Goal: Navigation & Orientation: Find specific page/section

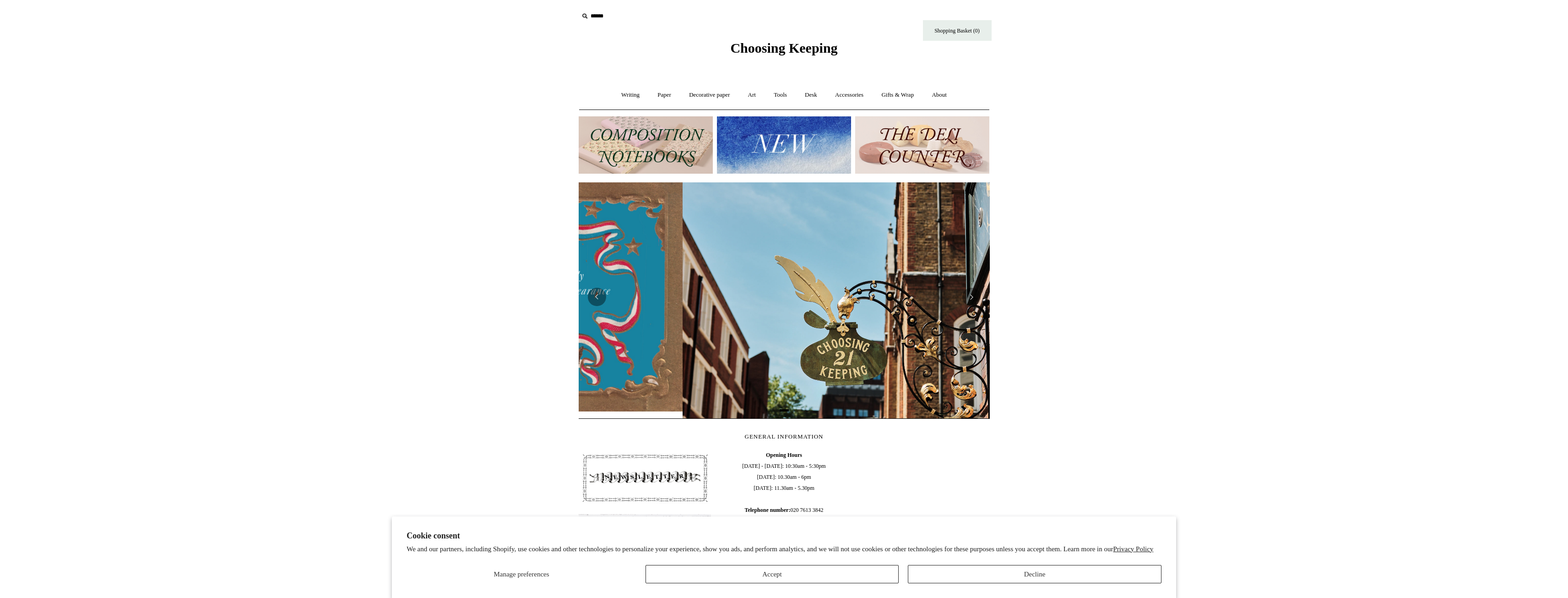
scroll to position [0, 411]
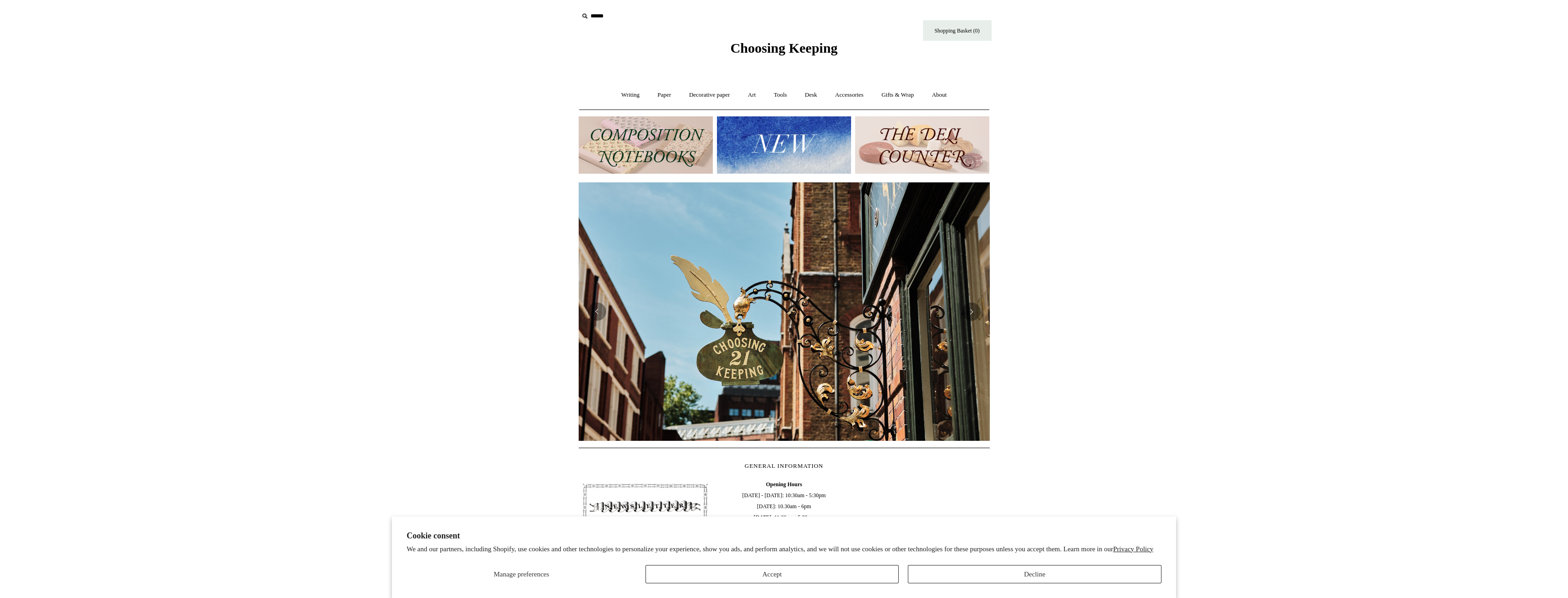
click at [689, 158] on img at bounding box center [646, 145] width 134 height 57
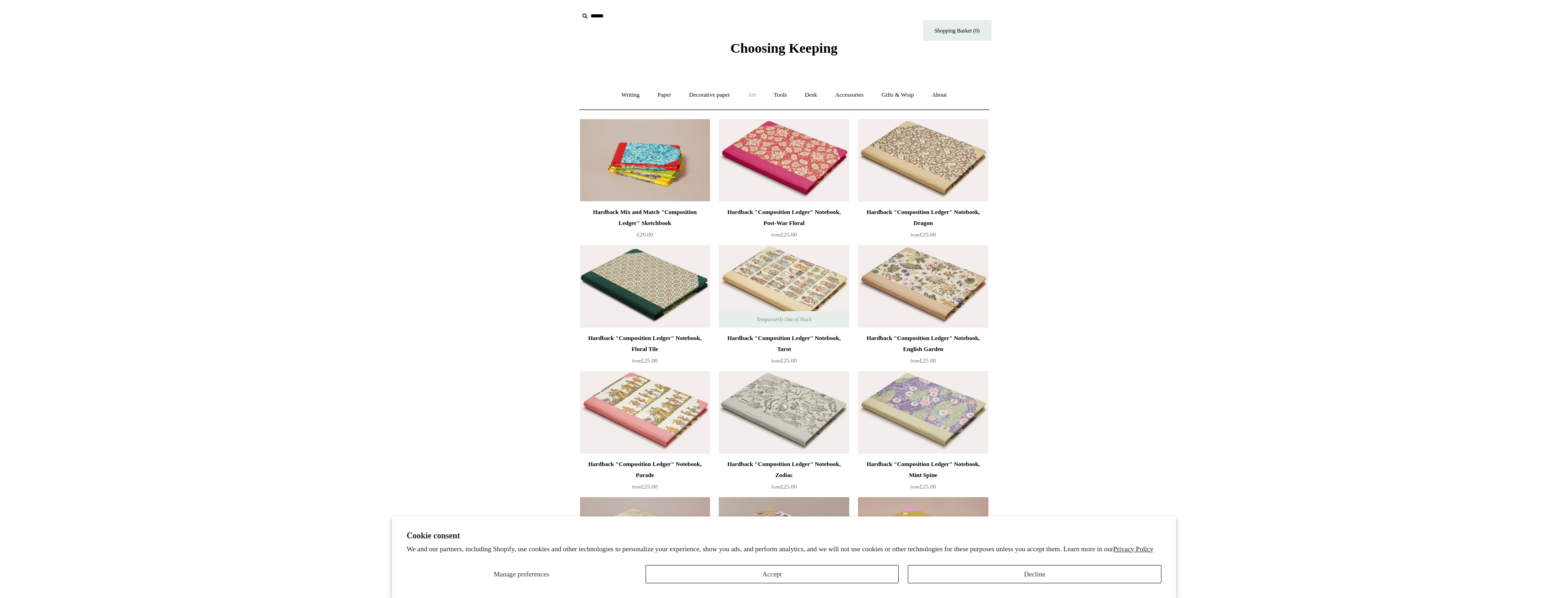
click at [753, 96] on link "Art +" at bounding box center [752, 95] width 24 height 24
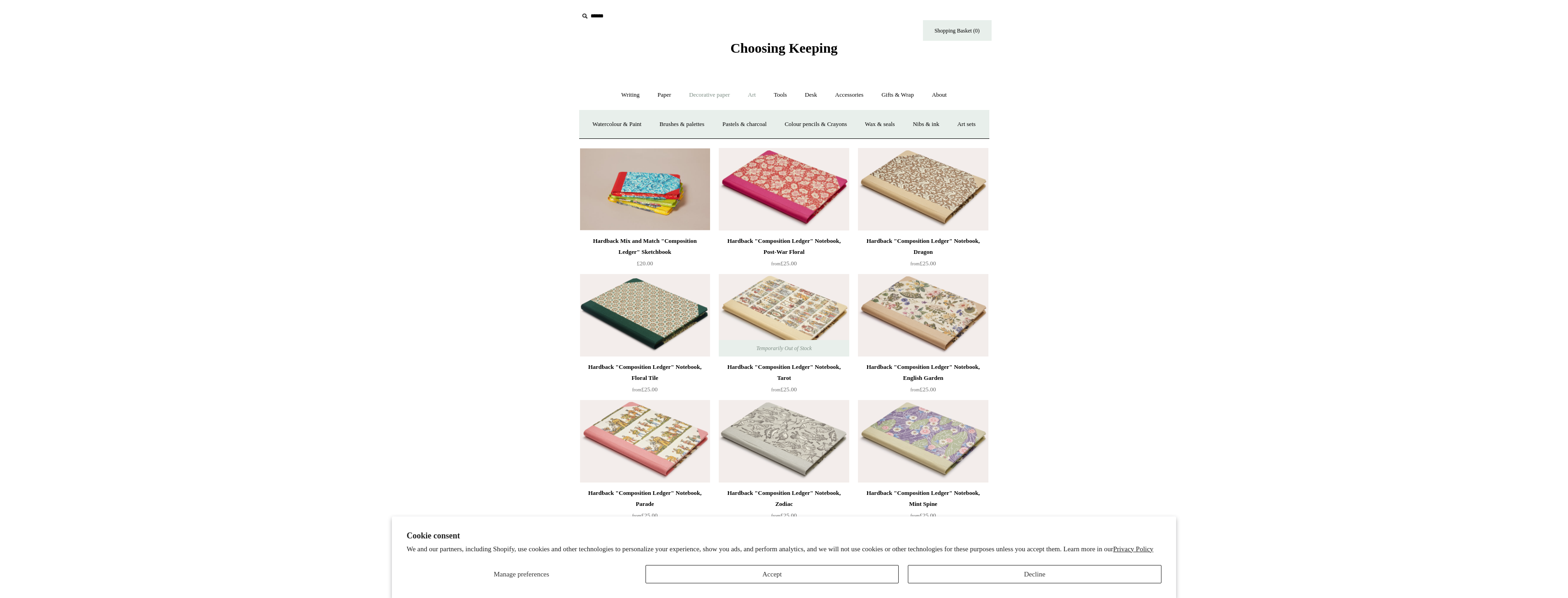
click at [719, 96] on link "Decorative paper +" at bounding box center [709, 95] width 57 height 24
click at [638, 125] on link "All" at bounding box center [645, 124] width 24 height 24
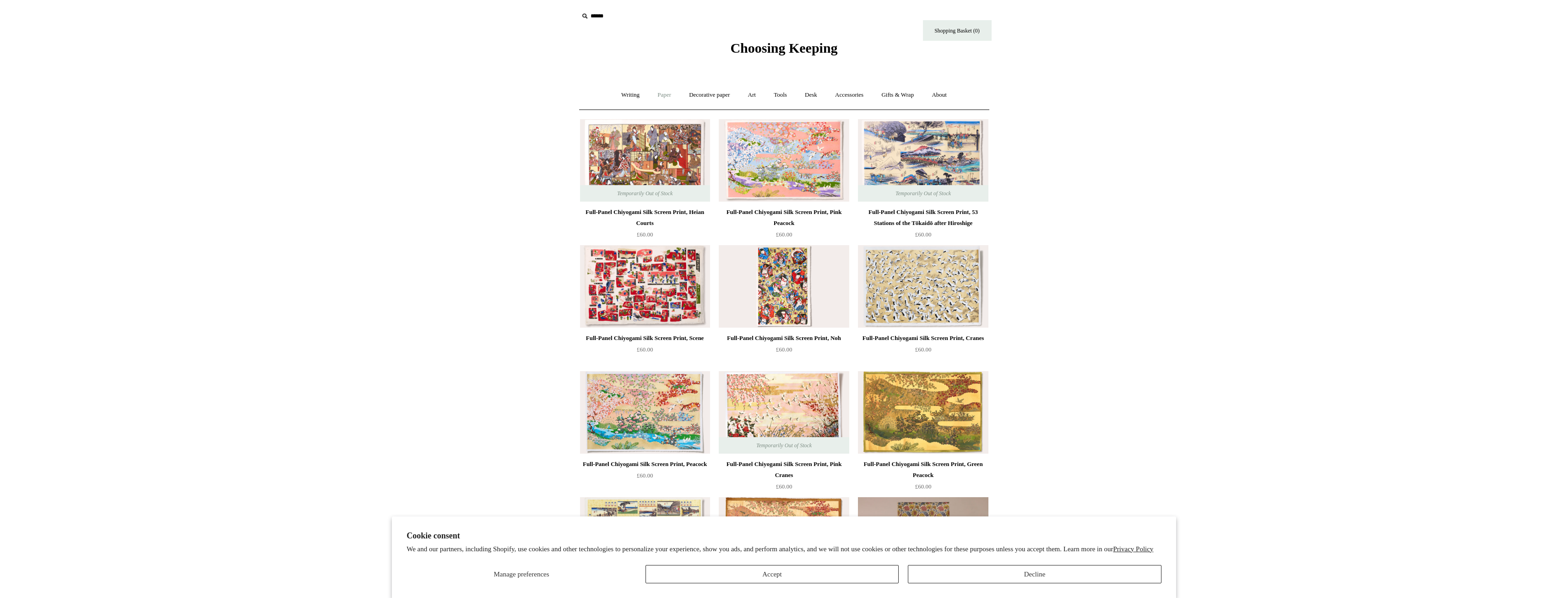
click at [658, 95] on link "Paper +" at bounding box center [665, 95] width 30 height 24
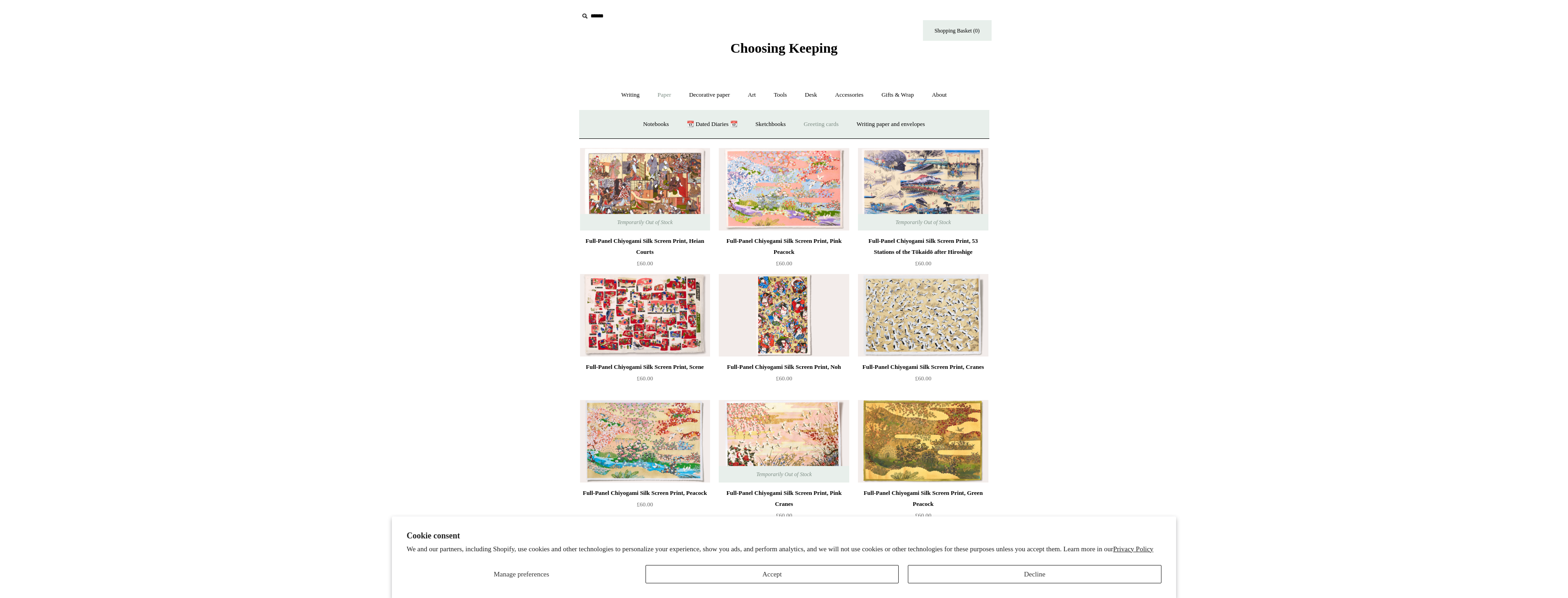
click at [834, 123] on link "Greeting cards +" at bounding box center [821, 124] width 51 height 24
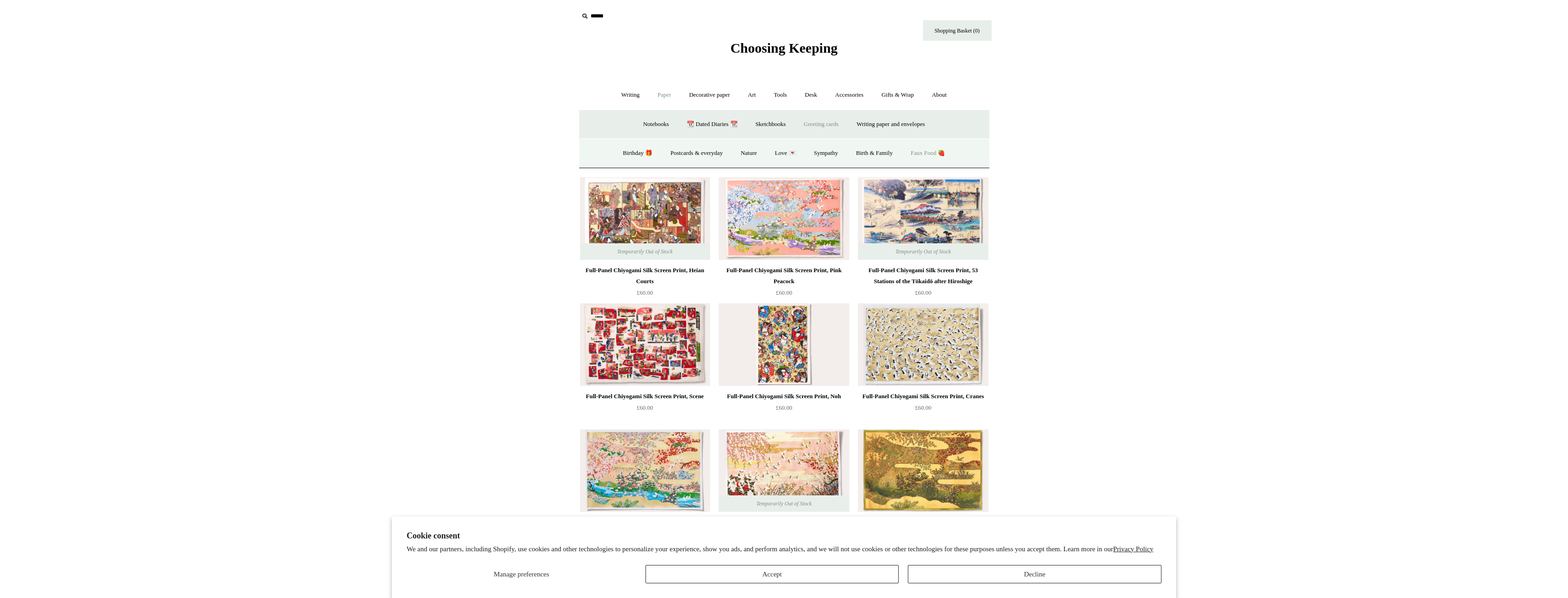
click at [934, 152] on link "Faux Food 🍓" at bounding box center [927, 153] width 51 height 24
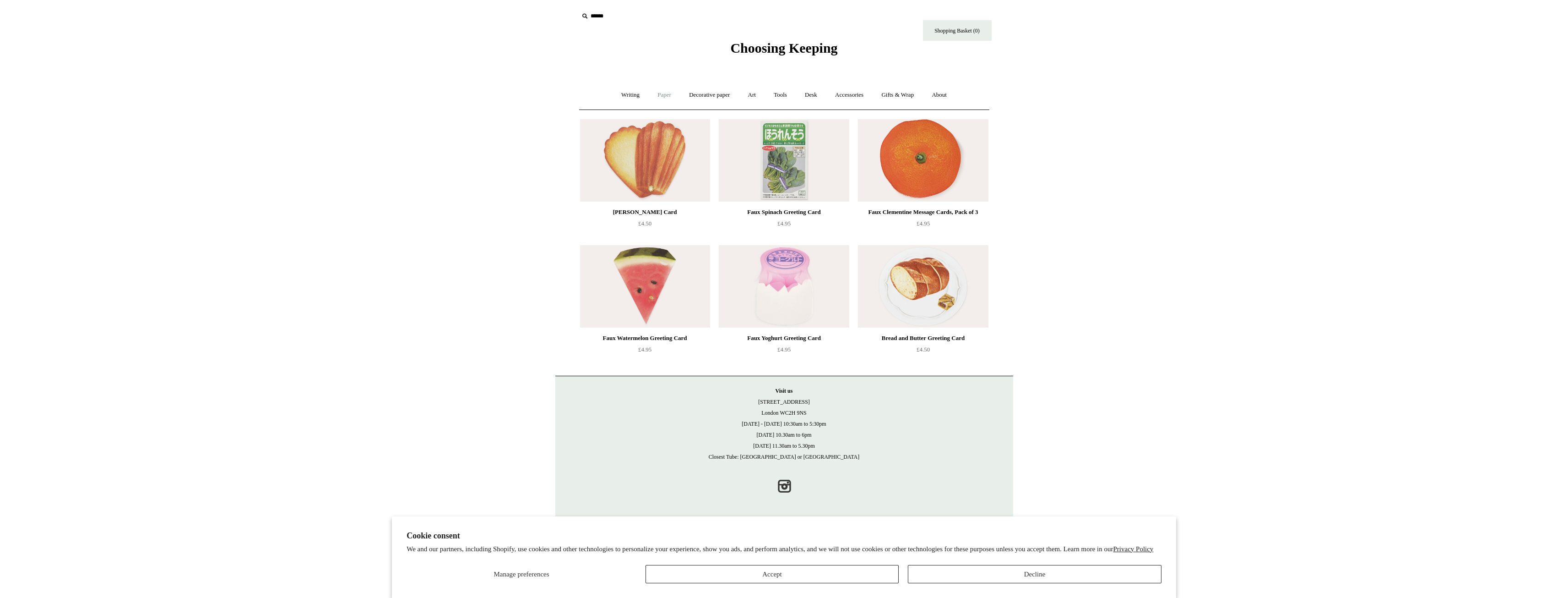
click at [666, 94] on link "Paper +" at bounding box center [665, 95] width 30 height 24
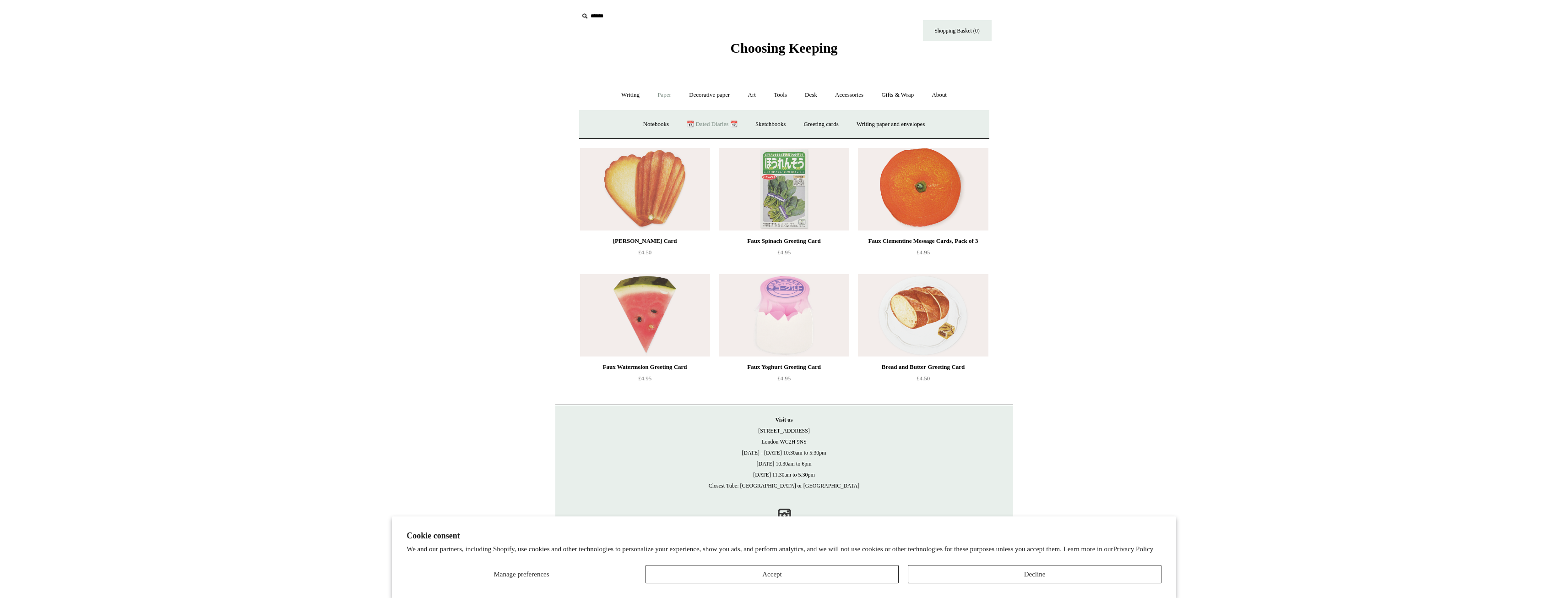
click at [712, 126] on link "📆 Dated Diaries 📆" at bounding box center [712, 124] width 67 height 24
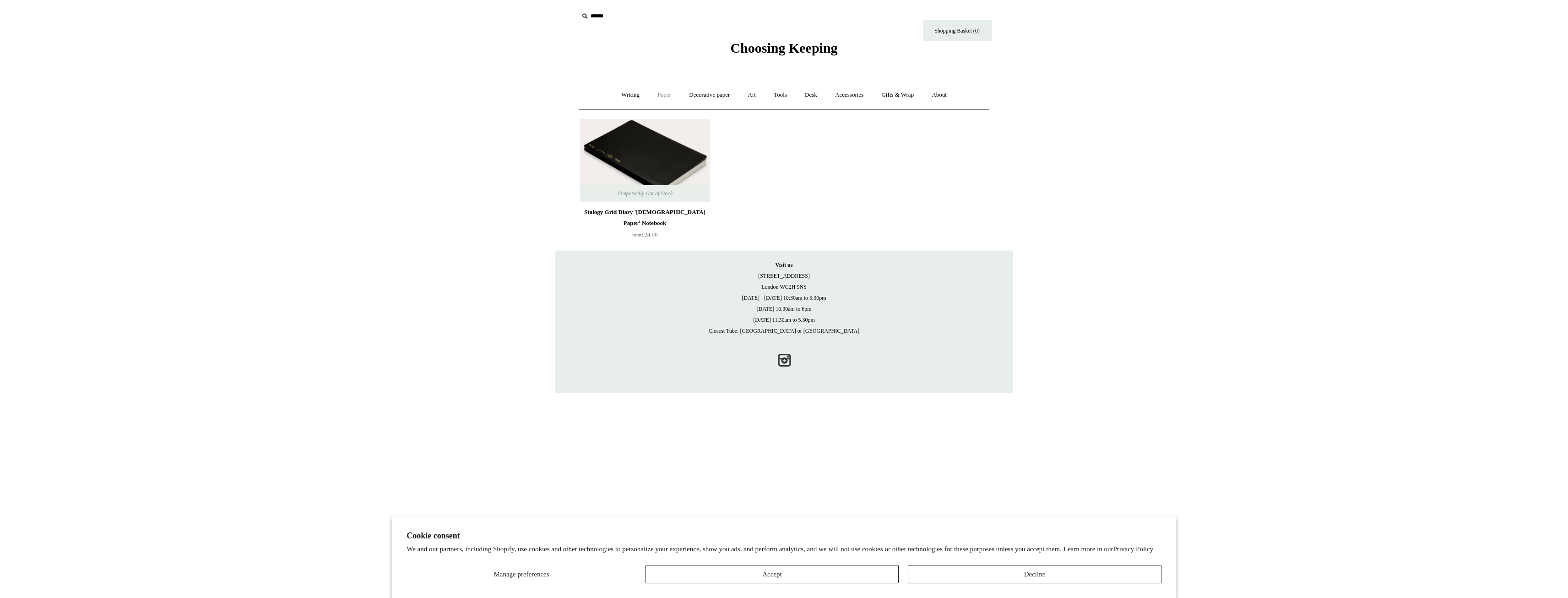
click at [662, 97] on link "Paper +" at bounding box center [665, 95] width 30 height 24
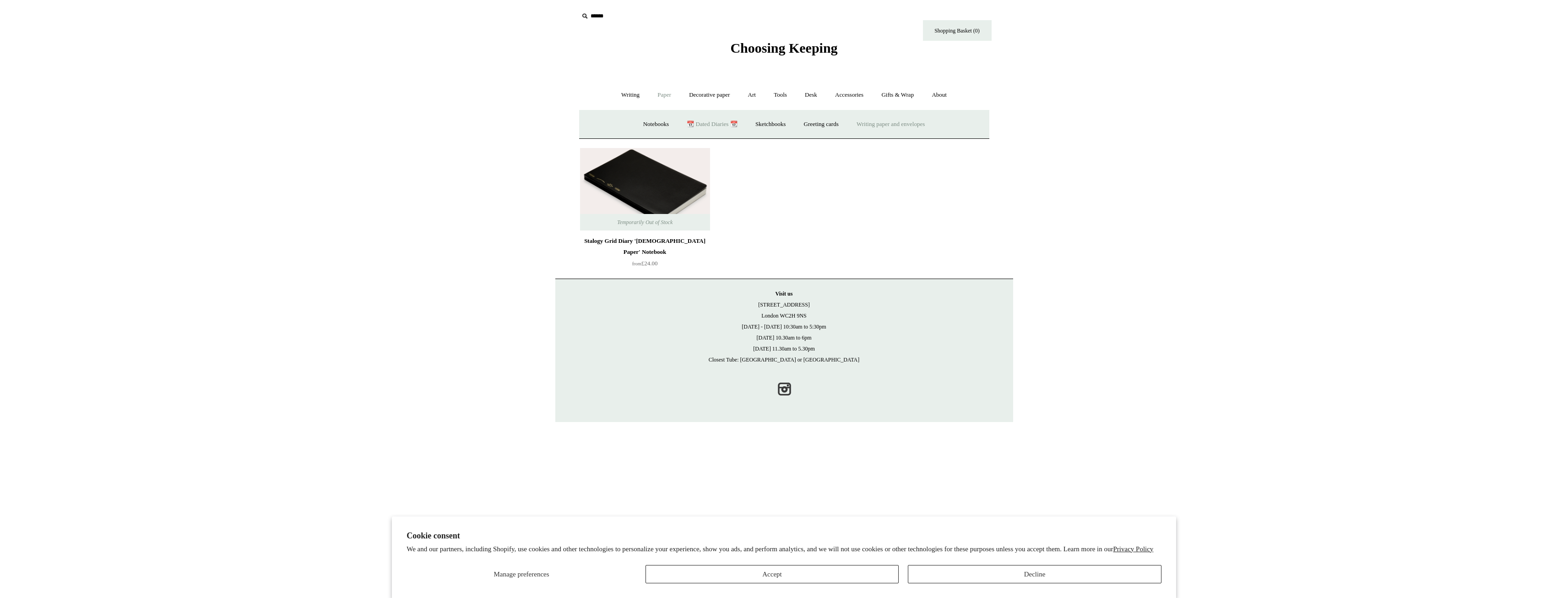
click at [872, 126] on link "Writing paper and envelopes +" at bounding box center [891, 124] width 85 height 24
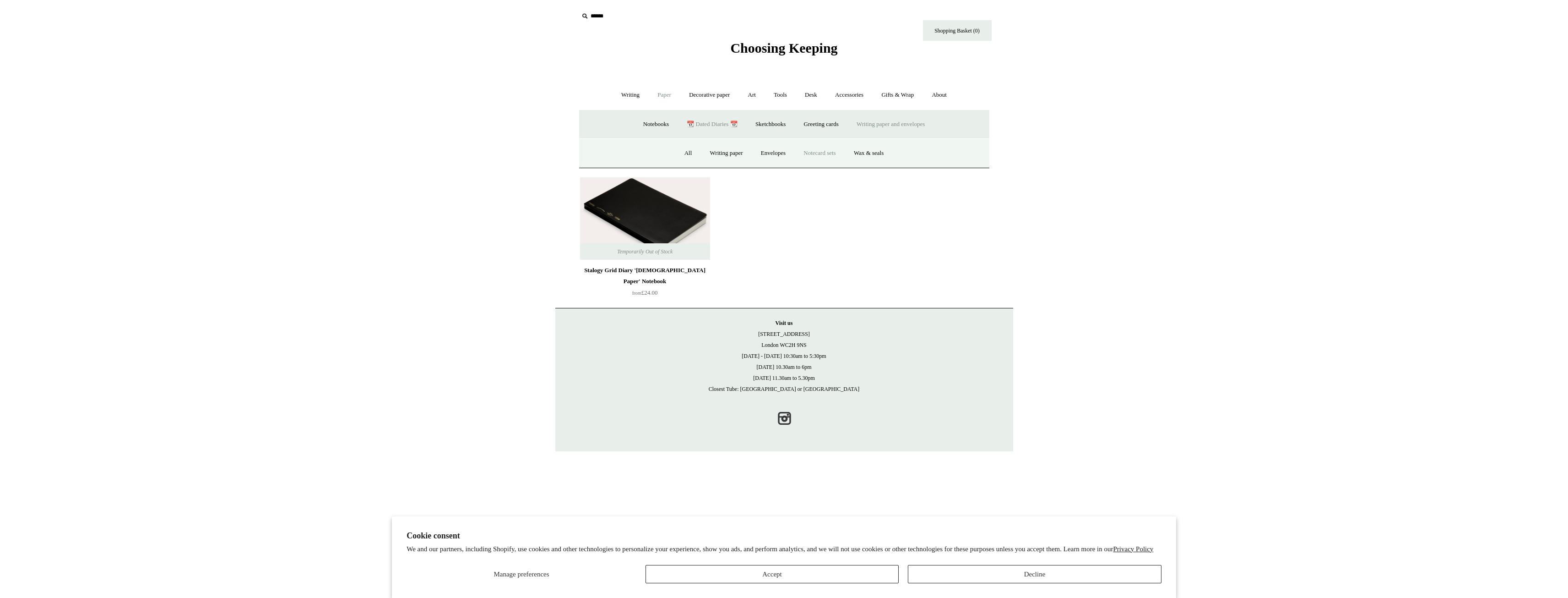
click at [832, 154] on link "Notecard sets" at bounding box center [819, 153] width 49 height 24
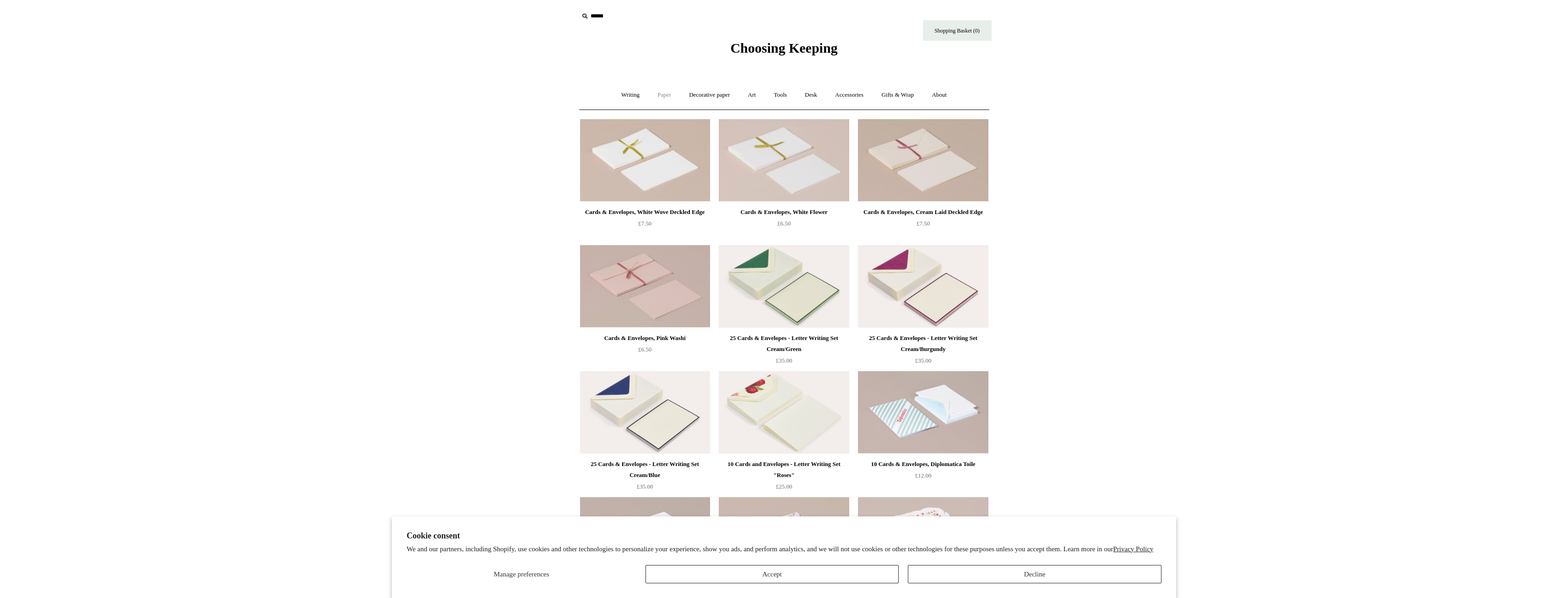
click at [659, 96] on link "Paper +" at bounding box center [665, 95] width 30 height 24
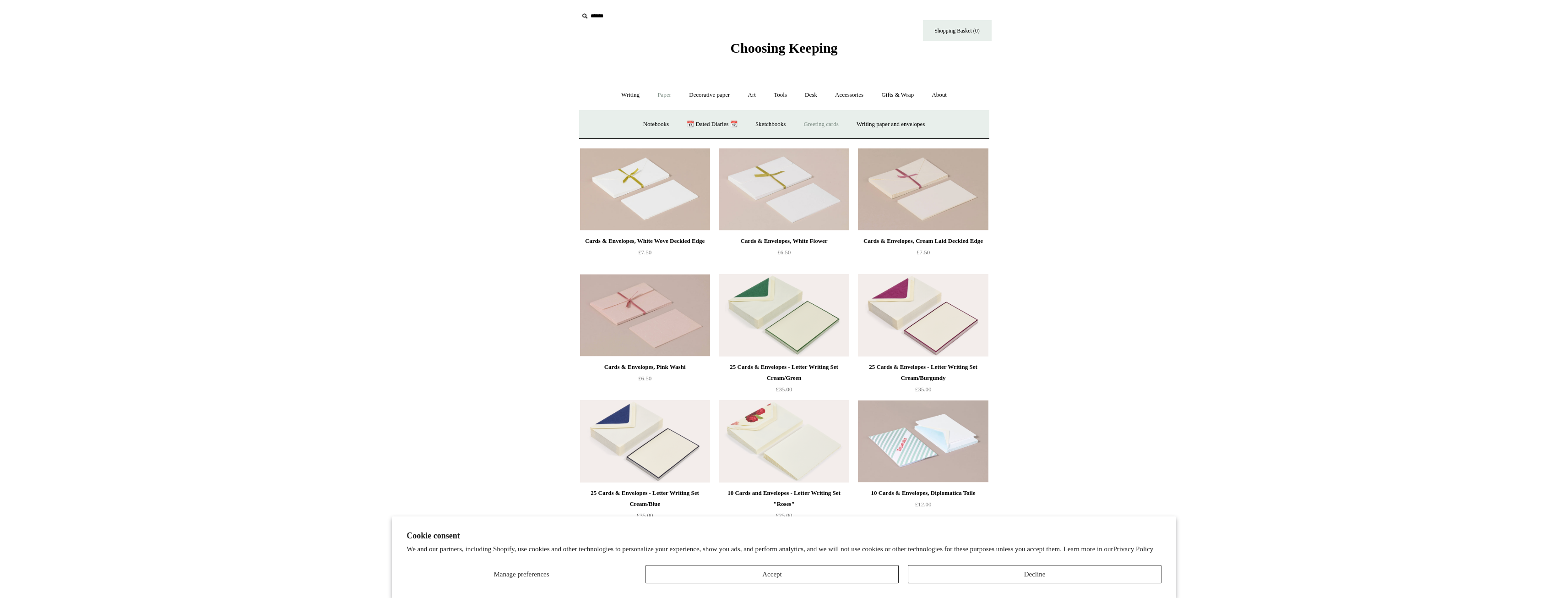
click at [809, 124] on link "Greeting cards +" at bounding box center [821, 124] width 51 height 24
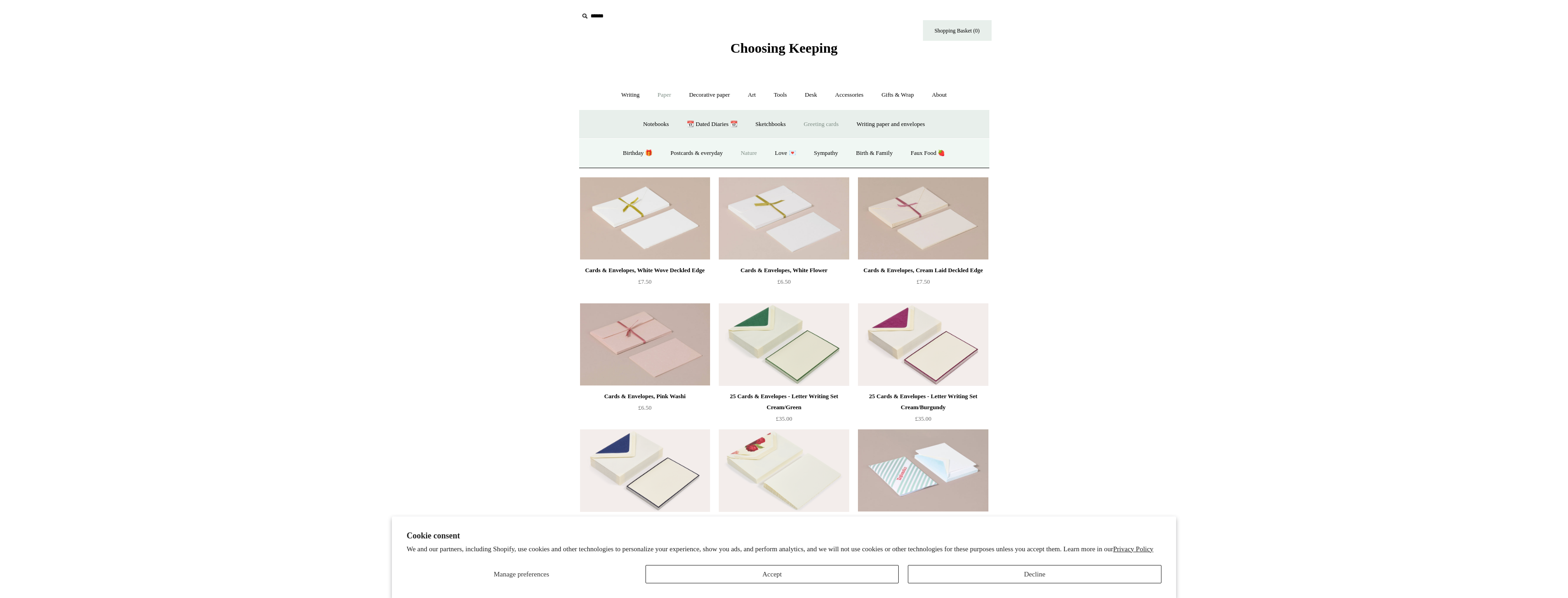
click at [744, 150] on link "Nature" at bounding box center [748, 153] width 32 height 24
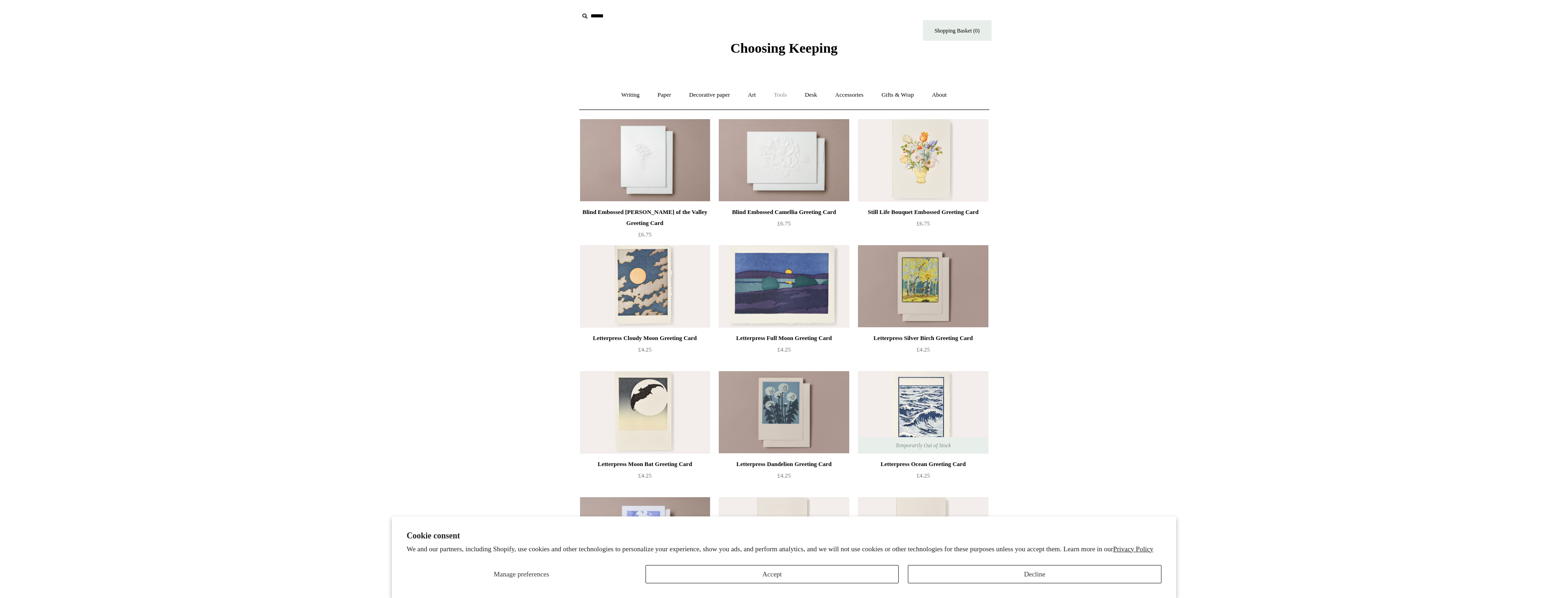
click at [780, 93] on link "Tools +" at bounding box center [780, 95] width 30 height 24
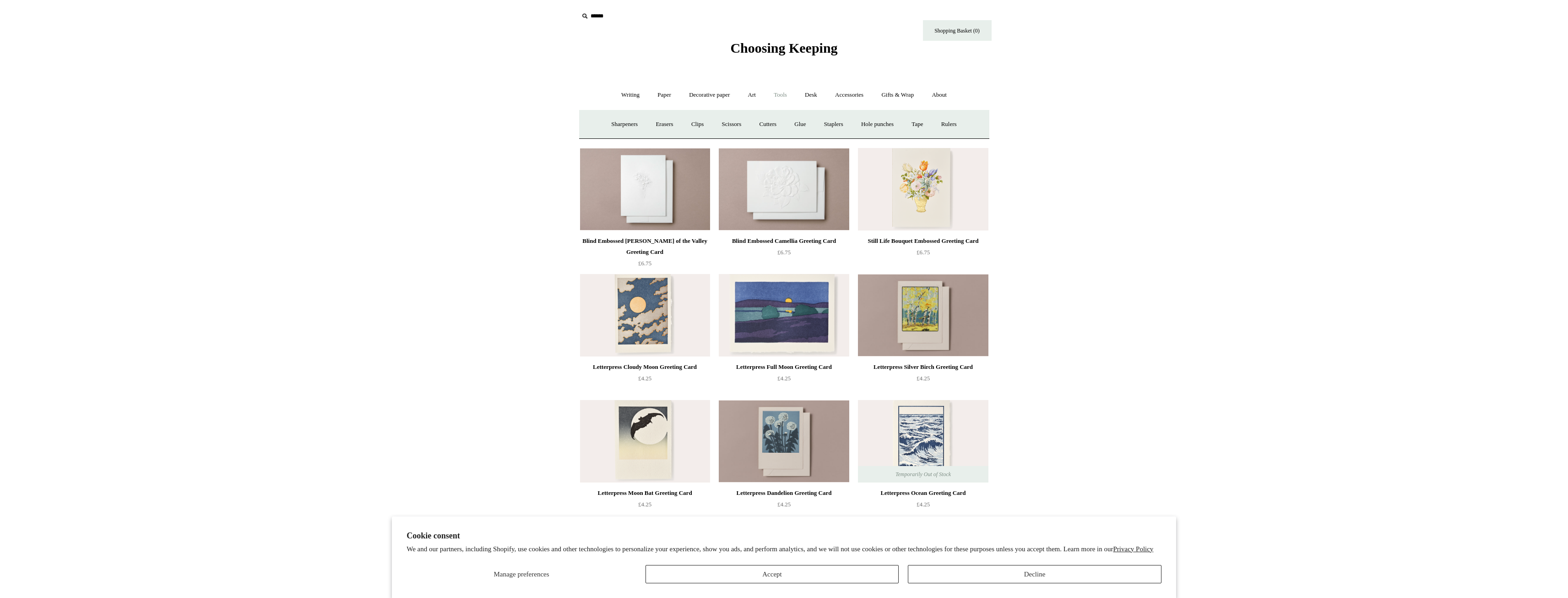
click at [786, 98] on link "Tools -" at bounding box center [780, 95] width 30 height 24
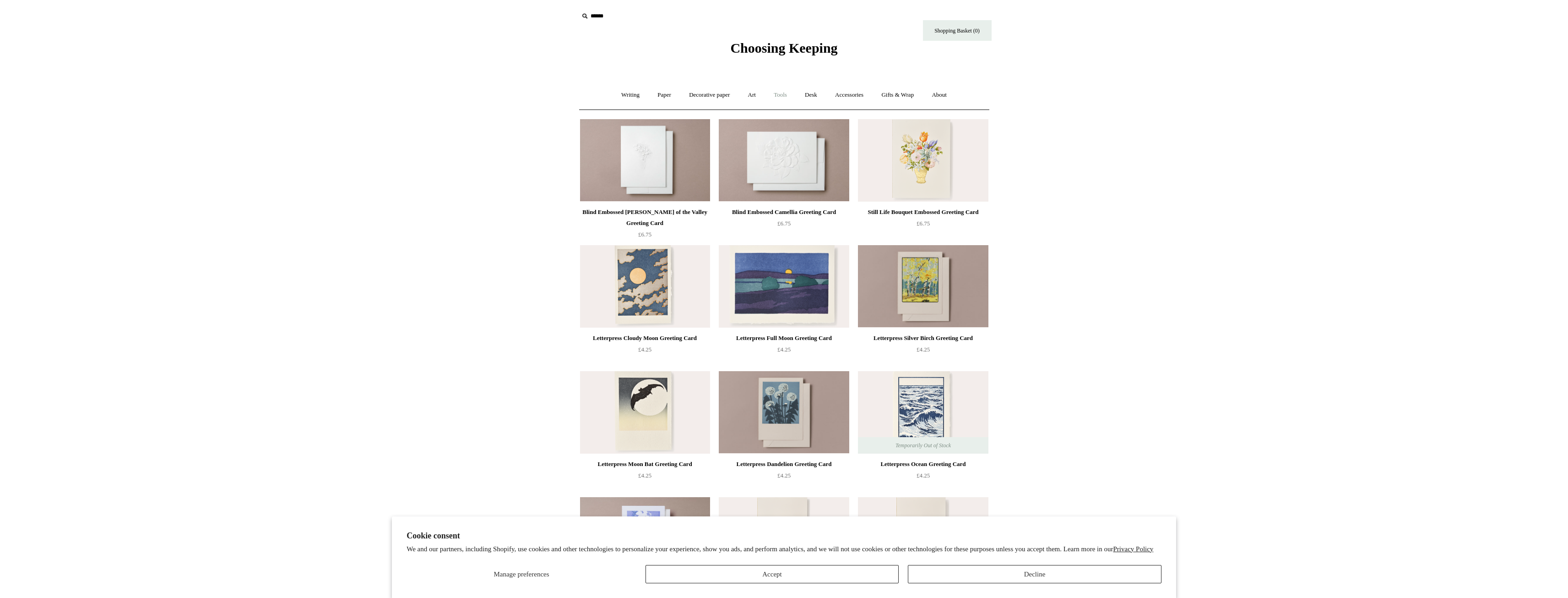
click at [786, 98] on link "Tools +" at bounding box center [780, 95] width 30 height 24
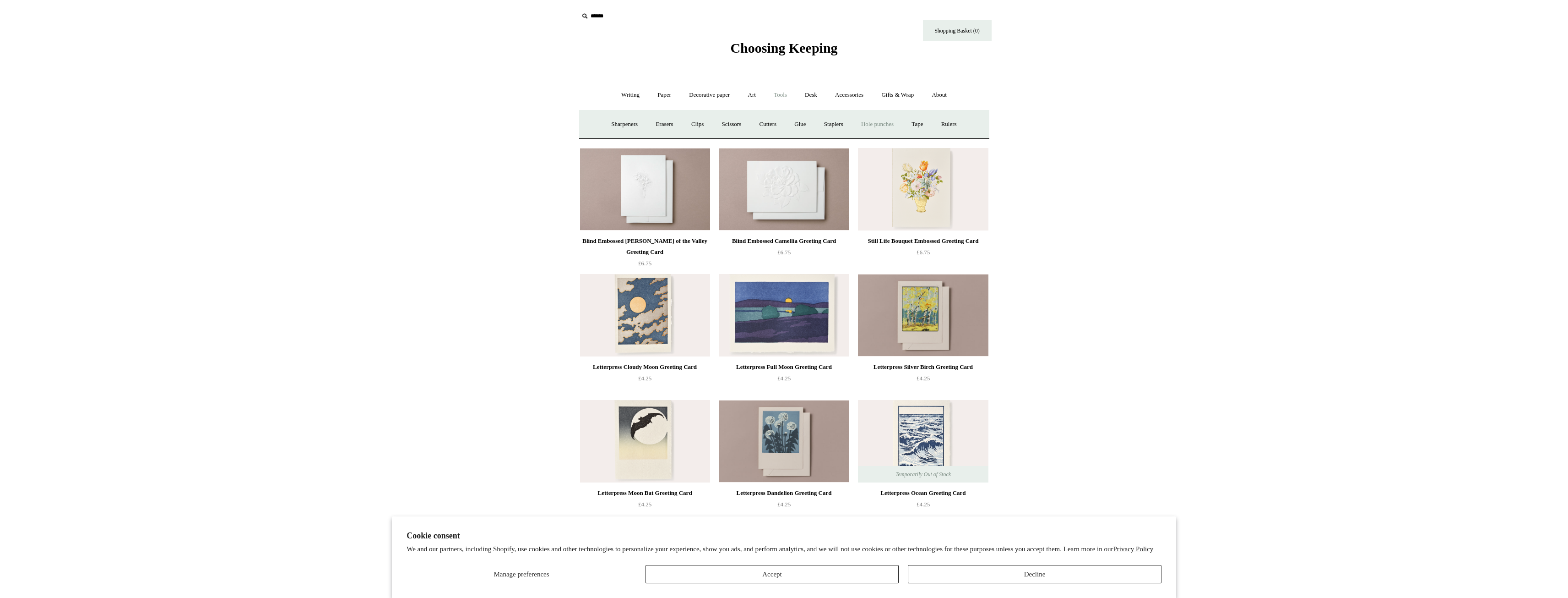
click at [893, 124] on link "Hole punches" at bounding box center [877, 124] width 49 height 24
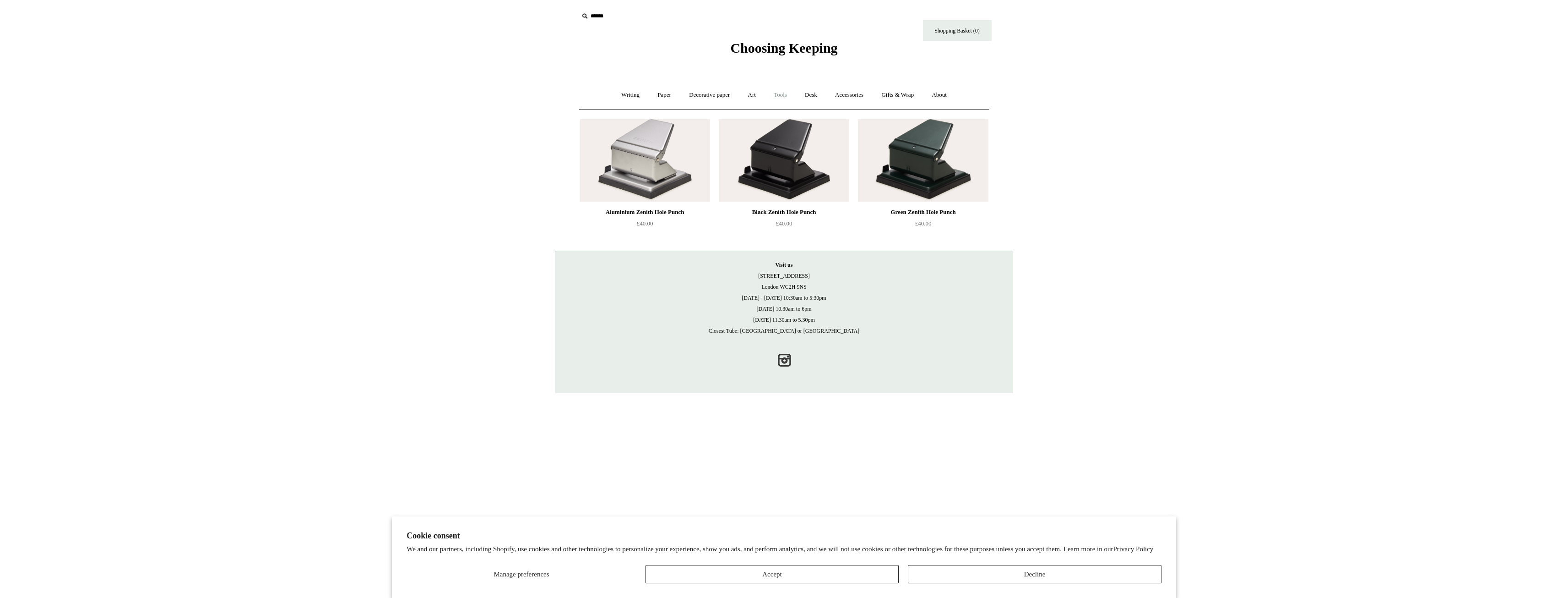
click at [786, 96] on link "Tools +" at bounding box center [780, 95] width 30 height 24
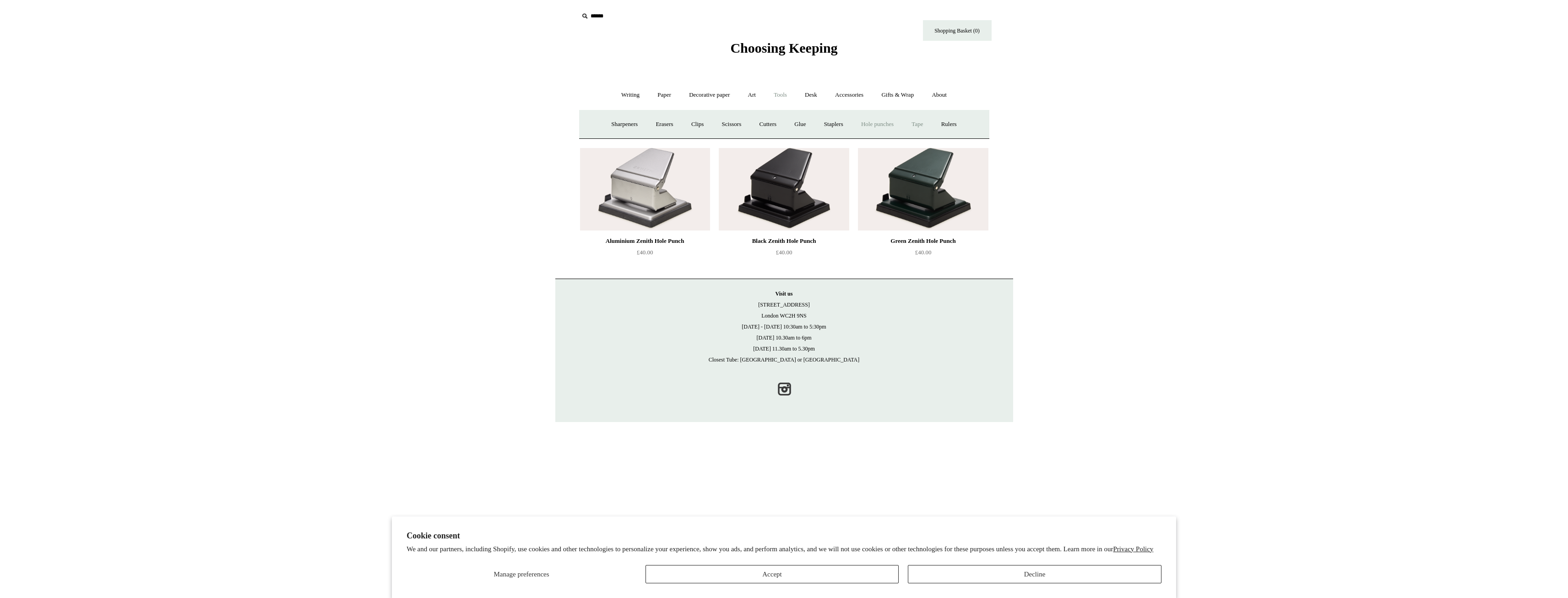
click at [931, 123] on link "Tape +" at bounding box center [917, 124] width 28 height 24
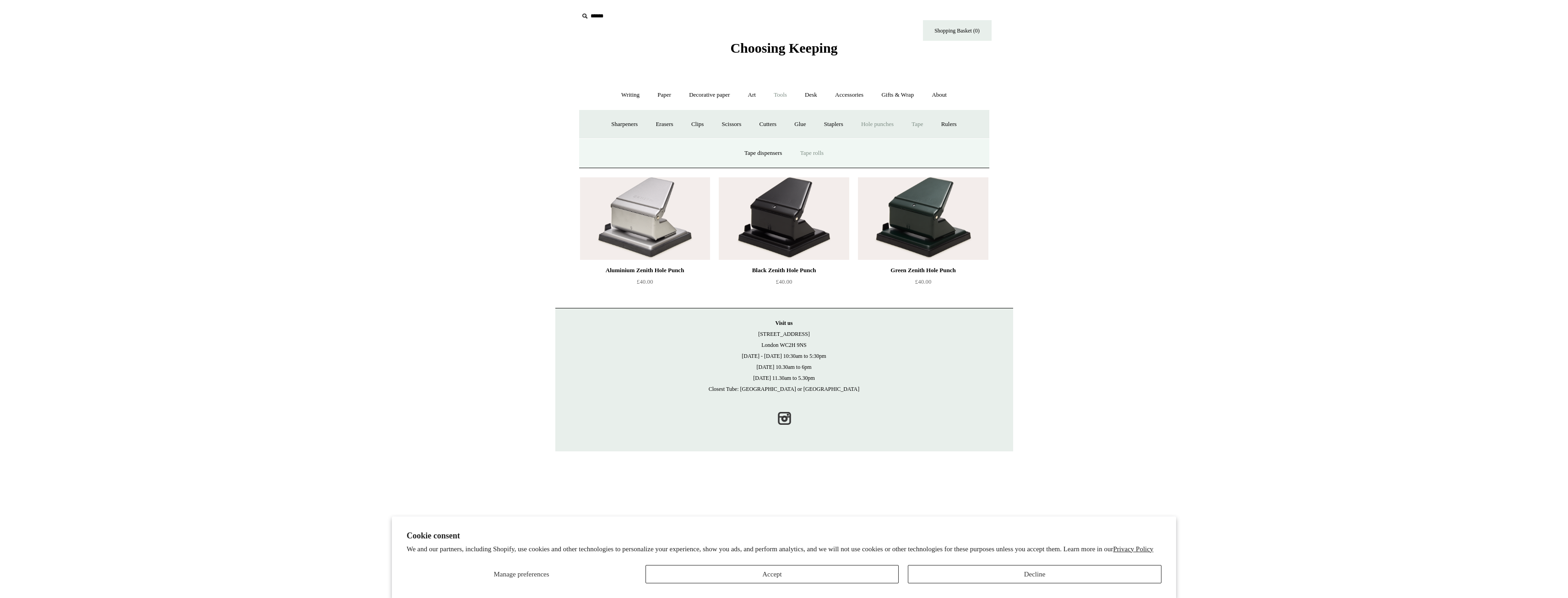
click at [818, 152] on link "Tape rolls" at bounding box center [811, 153] width 40 height 24
